Goal: Task Accomplishment & Management: Manage account settings

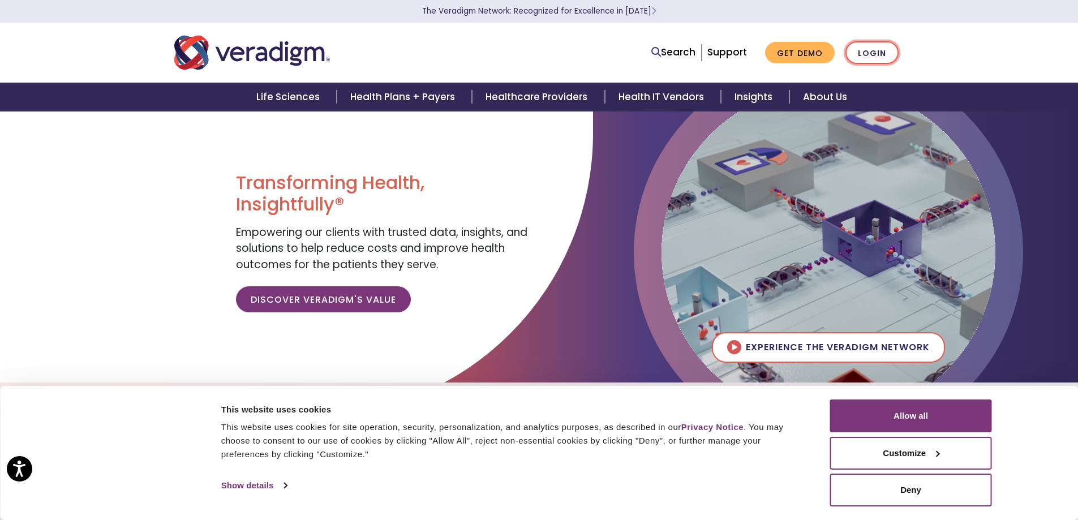
click at [882, 54] on link "Login" at bounding box center [872, 52] width 53 height 23
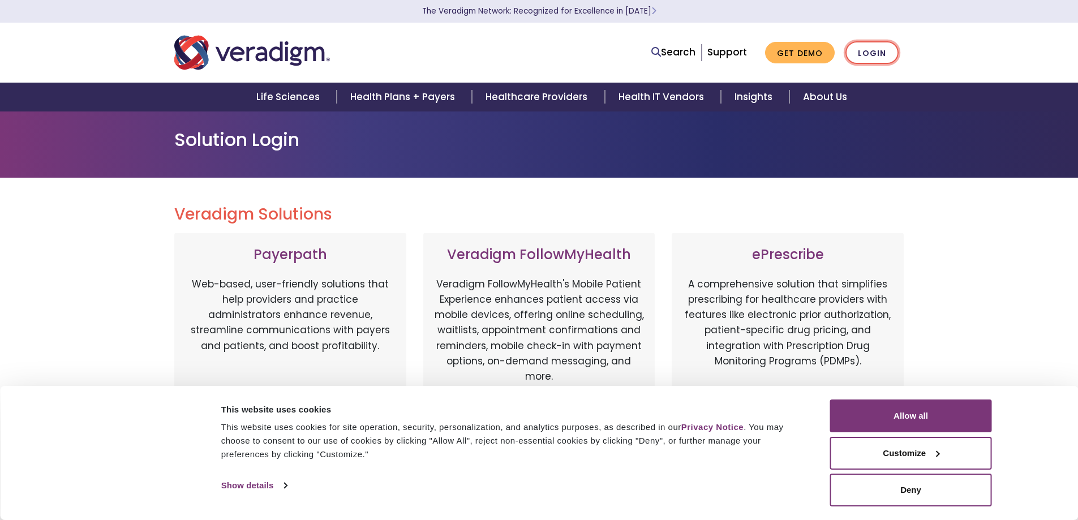
click at [882, 54] on link "Login" at bounding box center [872, 52] width 53 height 23
